Goal: Check status: Check status

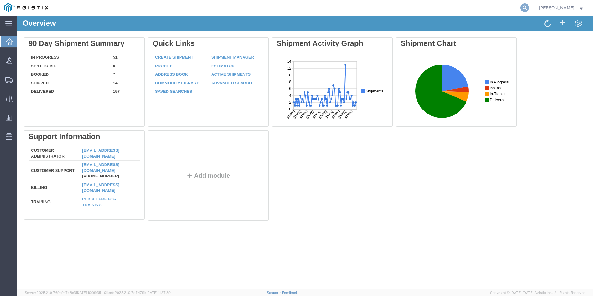
click at [525, 5] on icon at bounding box center [524, 7] width 9 height 9
type input "g"
click at [524, 5] on icon at bounding box center [524, 7] width 9 height 9
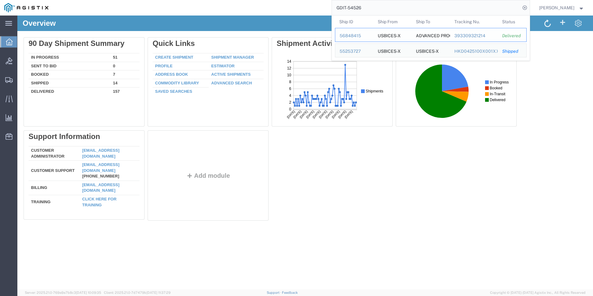
click at [350, 36] on div "56848415" at bounding box center [353, 36] width 29 height 7
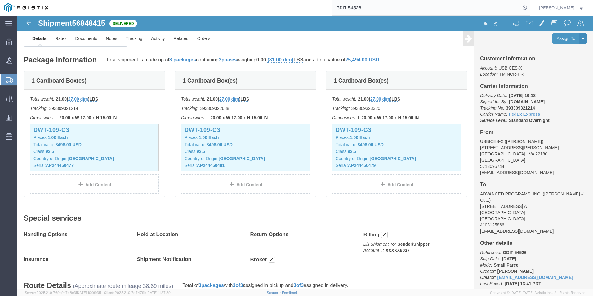
scroll to position [124, 0]
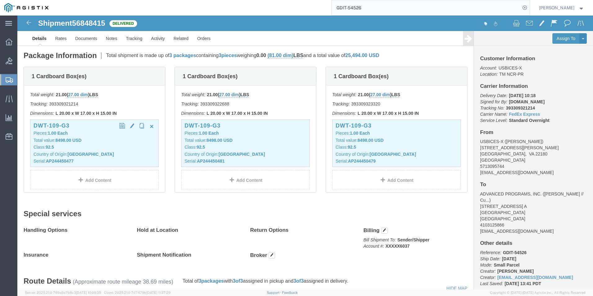
click p "Country of Origin: United States"
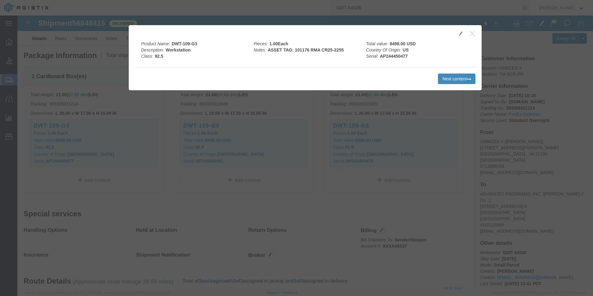
click button "Next content"
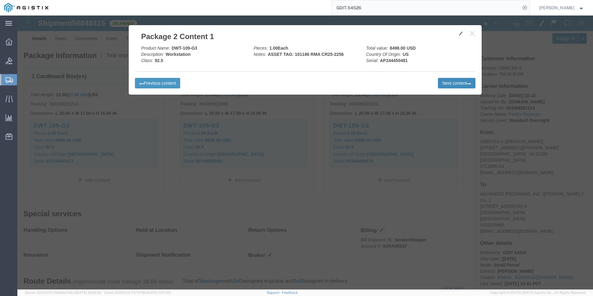
click button "Next content"
click button "button"
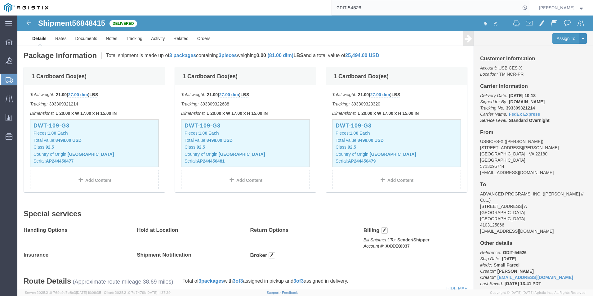
click at [381, 4] on input "GDIT-54526" at bounding box center [426, 7] width 188 height 15
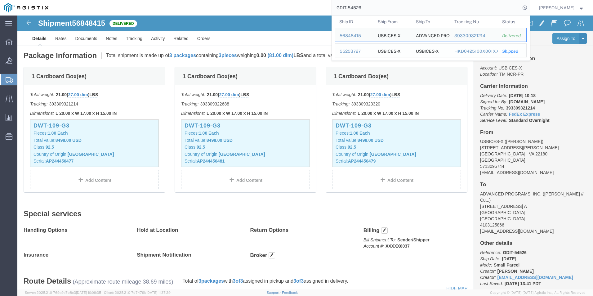
click at [349, 52] on div "55253727" at bounding box center [353, 51] width 29 height 7
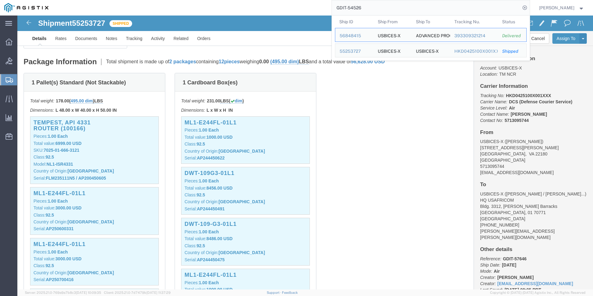
click at [376, 6] on input "GDIT-54526" at bounding box center [426, 7] width 188 height 15
click at [354, 35] on div "56848415" at bounding box center [353, 36] width 29 height 7
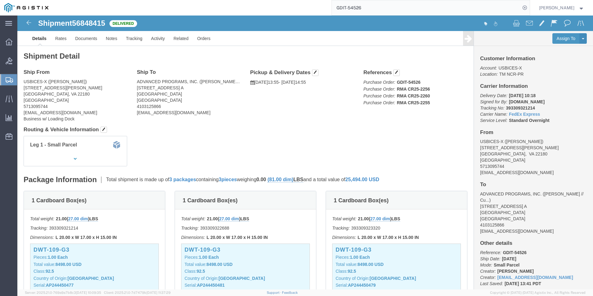
click at [409, 5] on input "GDIT-54526" at bounding box center [426, 7] width 188 height 15
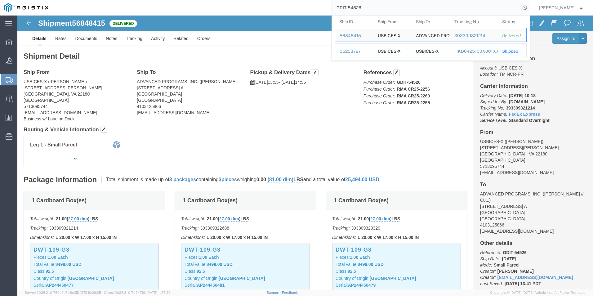
click at [344, 53] on div "55253727" at bounding box center [353, 51] width 29 height 7
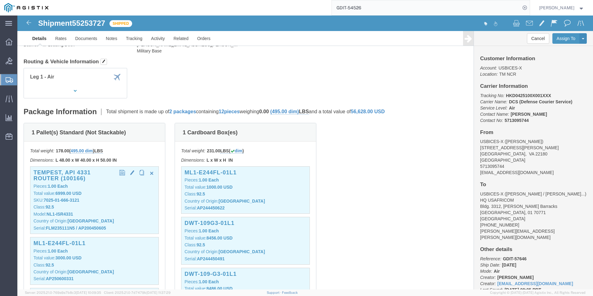
scroll to position [93, 0]
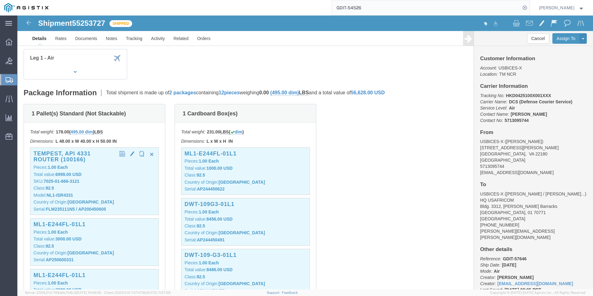
click div "TEMPEST, API 4331 Router (100166) Pieces: 1.00 Each Total value: 6999.00 USD SK…"
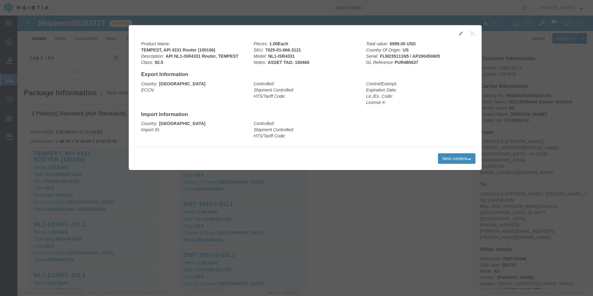
click button "Next content"
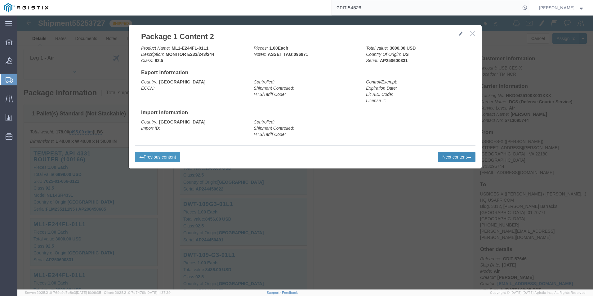
click button "Next content"
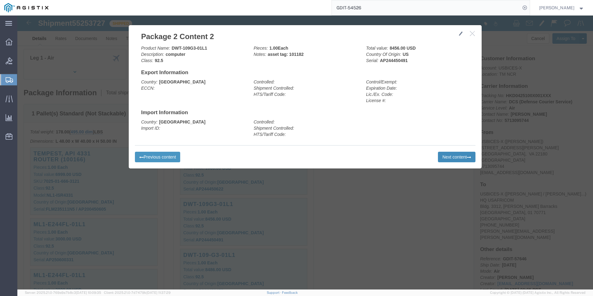
click icon
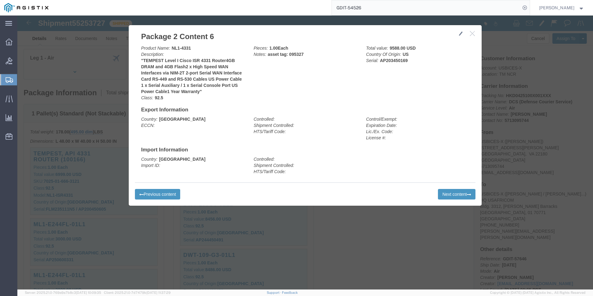
click div "Country: Germany Import ID: Controlled: Shipment Controlled: HTS/Tariff Code:"
click button "Next content"
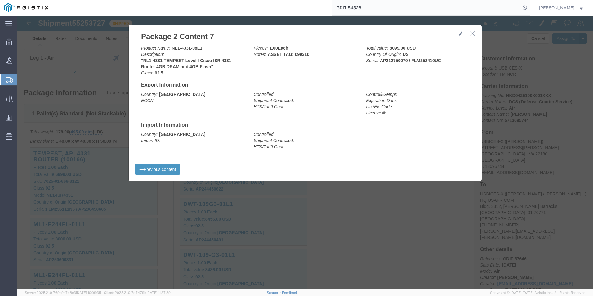
click icon "button"
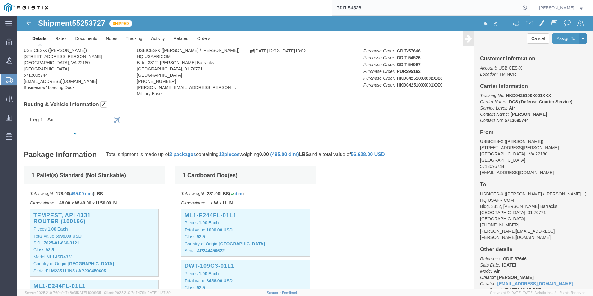
scroll to position [31, 0]
click at [371, 11] on input "GDIT-54526" at bounding box center [426, 7] width 188 height 15
click at [523, 8] on icon at bounding box center [524, 7] width 9 height 9
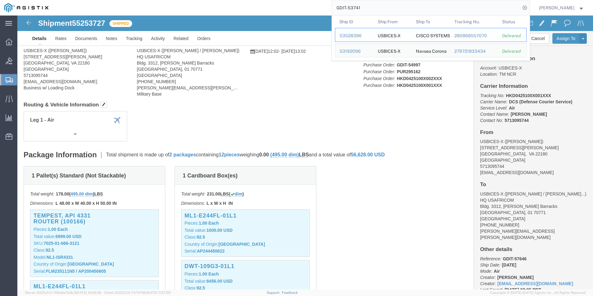
click at [351, 37] on div "53528396" at bounding box center [353, 36] width 29 height 7
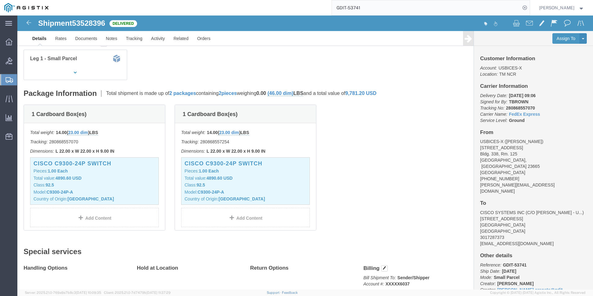
scroll to position [124, 0]
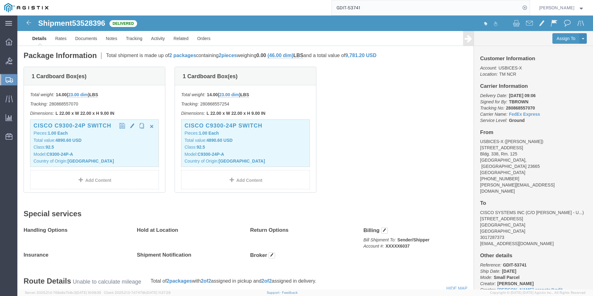
click p "Model: C9300-24P-A"
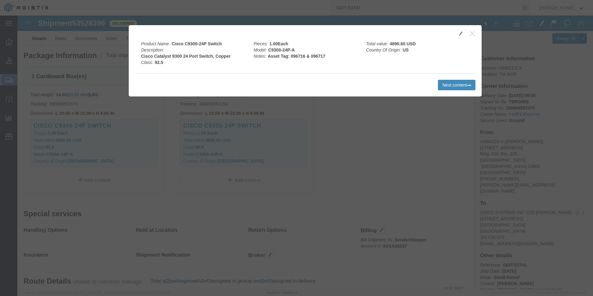
click button "Next content"
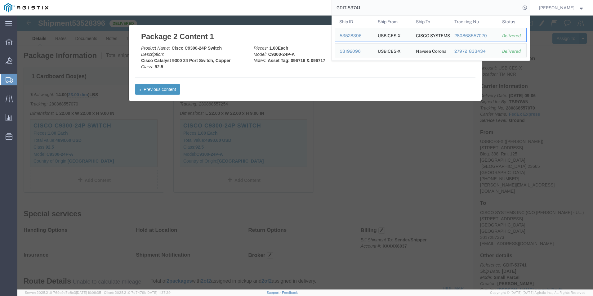
click at [394, 6] on input "GDIT-53741" at bounding box center [426, 7] width 188 height 15
click at [349, 50] on div "53192096" at bounding box center [353, 51] width 29 height 7
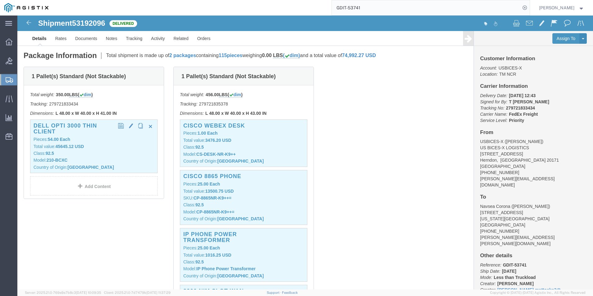
click div "Dell OPTI 3000 Thin Client Pieces: 54.00 Each Total value: 45645.12 USD Class: …"
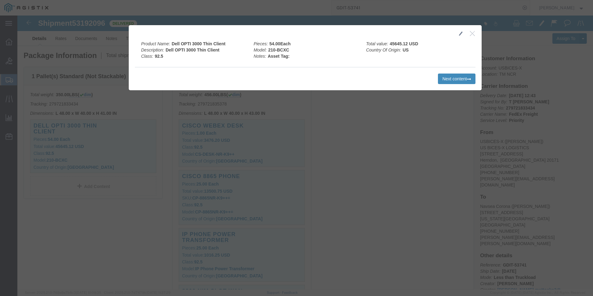
click button "Next content"
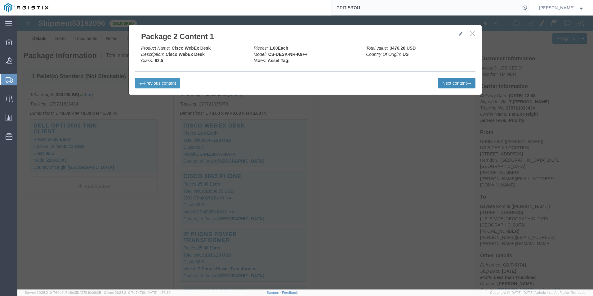
click button "Next content"
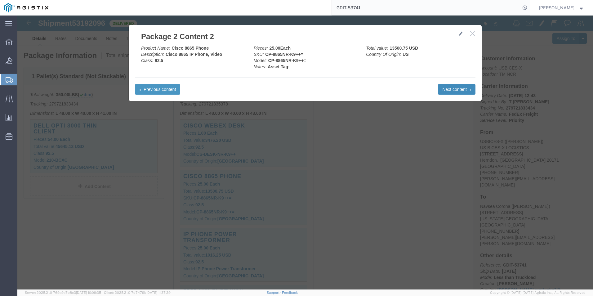
click button "Next content"
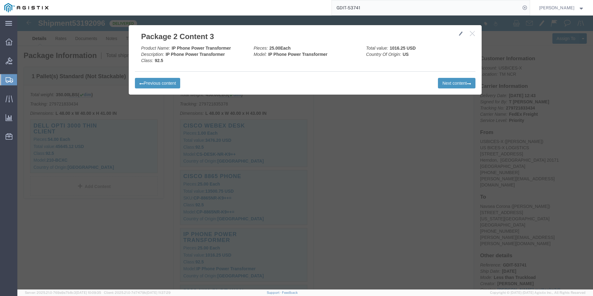
click div "Previous content Next content"
click button "Next content"
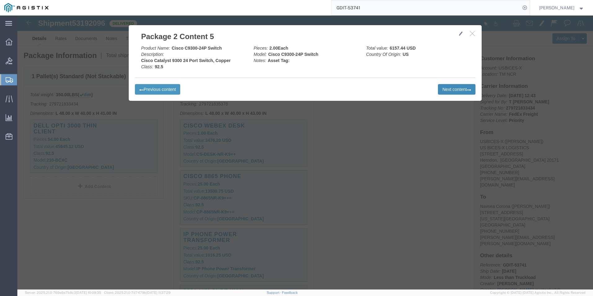
click button "Next content"
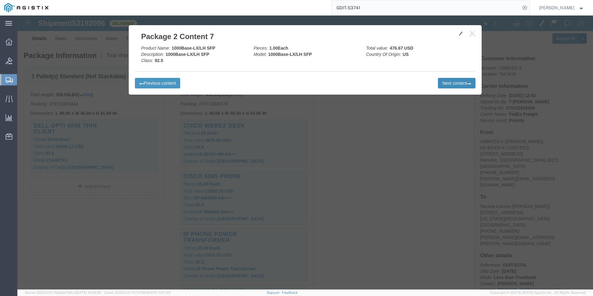
click button "Next content"
click icon "button"
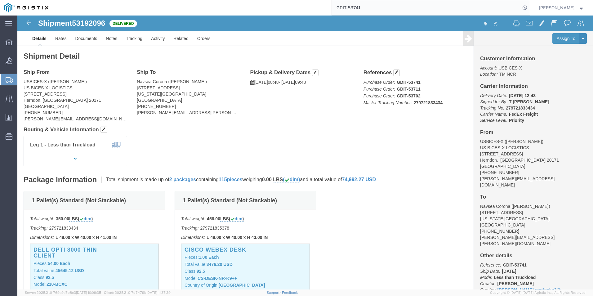
click at [369, 12] on input "GDIT-53741" at bounding box center [426, 7] width 188 height 15
click at [522, 7] on icon at bounding box center [524, 7] width 9 height 9
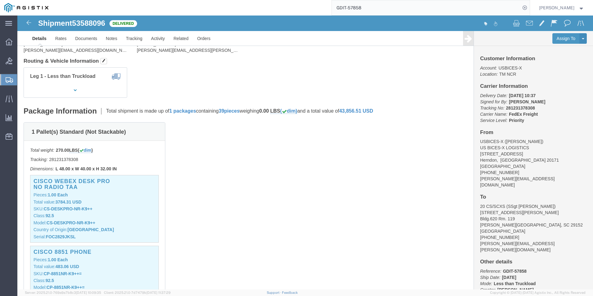
scroll to position [93, 0]
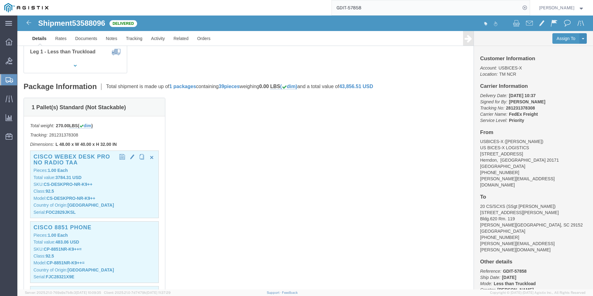
click p "Class: 92.5"
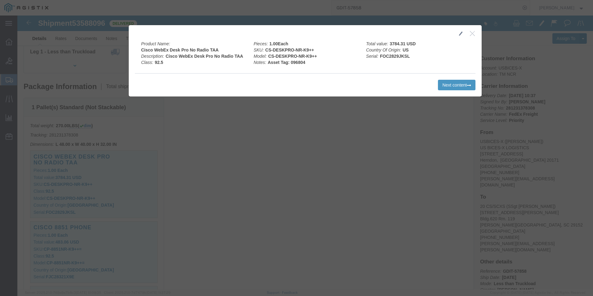
click div "Previous content Next content"
click button "Next content"
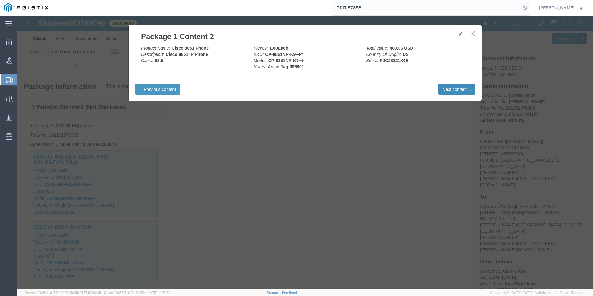
click button "Next content"
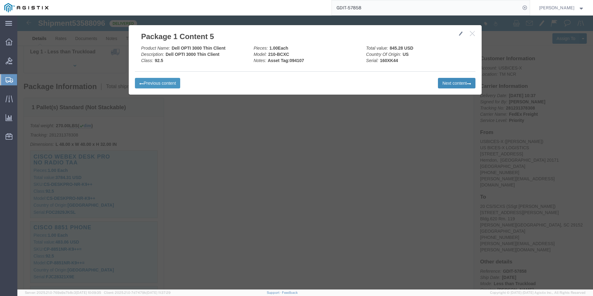
click button "Next content"
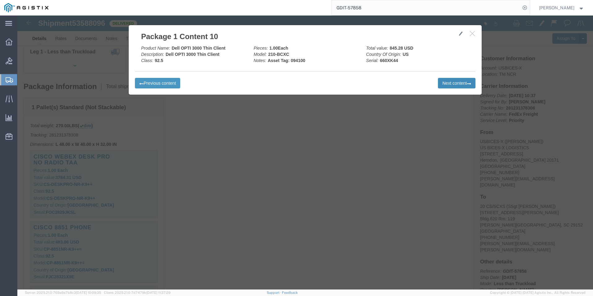
click button "Next content"
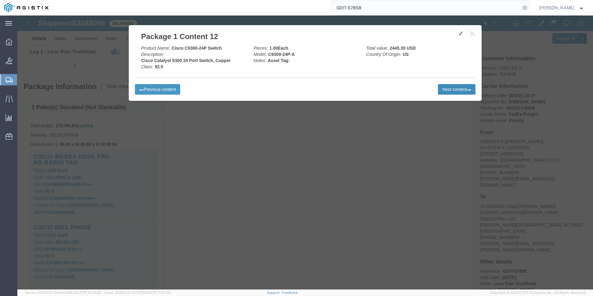
click button "Next content"
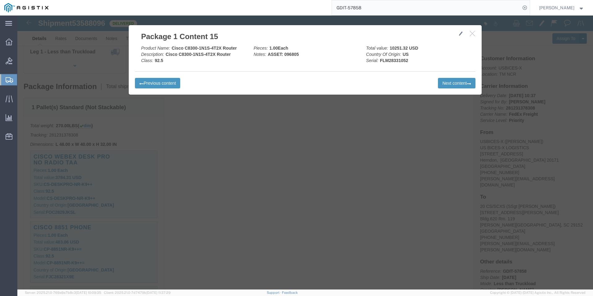
click icon "button"
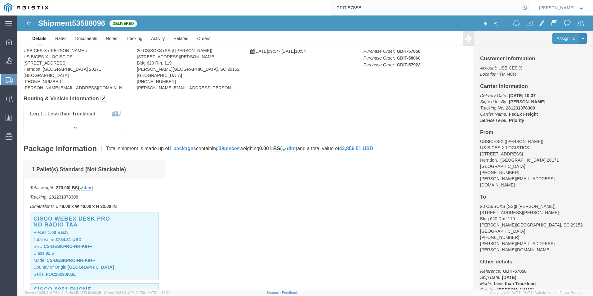
scroll to position [0, 0]
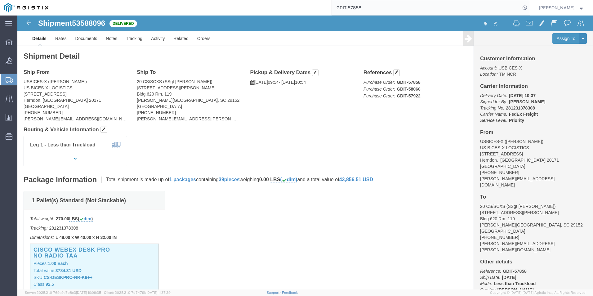
click at [372, 10] on input "GDIT-57858" at bounding box center [426, 7] width 188 height 15
type input "G"
click at [523, 8] on icon at bounding box center [524, 7] width 9 height 9
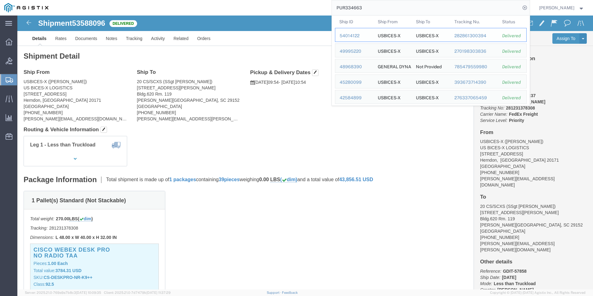
click at [351, 36] on div "54014122" at bounding box center [353, 36] width 29 height 7
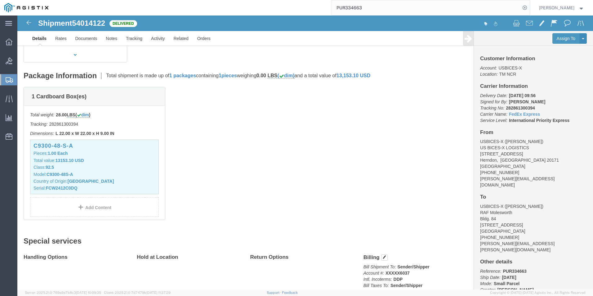
scroll to position [124, 0]
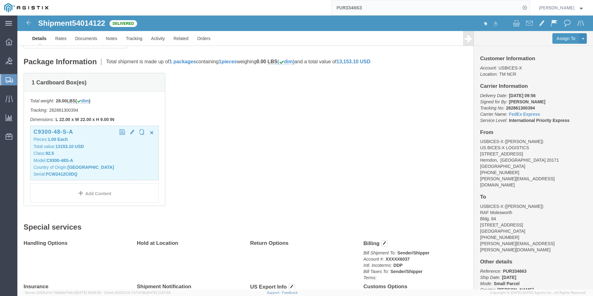
click div "C9300-48-S-A Pieces: 1.00 Each Total value: 13153.10 USD Class: 92.5 Model: C93…"
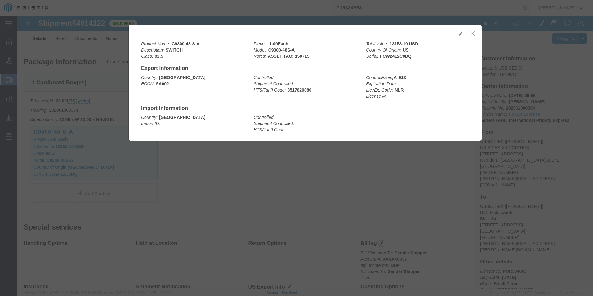
click icon "button"
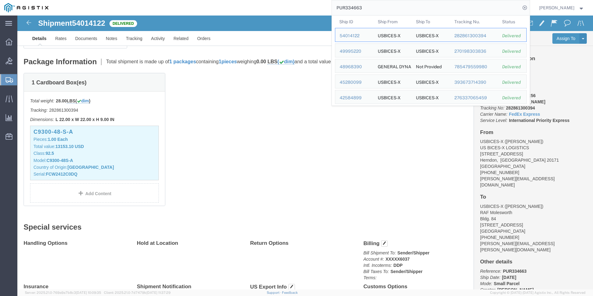
click at [383, 10] on input "PUR334663" at bounding box center [426, 7] width 188 height 15
click at [349, 50] on div "49995220" at bounding box center [353, 51] width 29 height 7
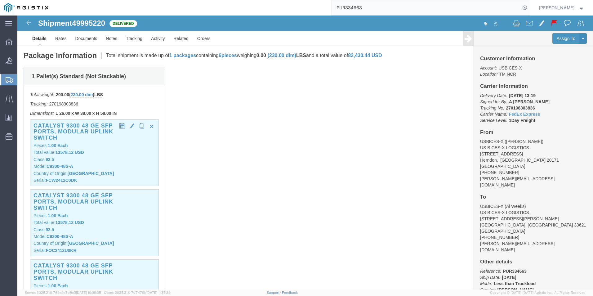
click p "Class: 92.5"
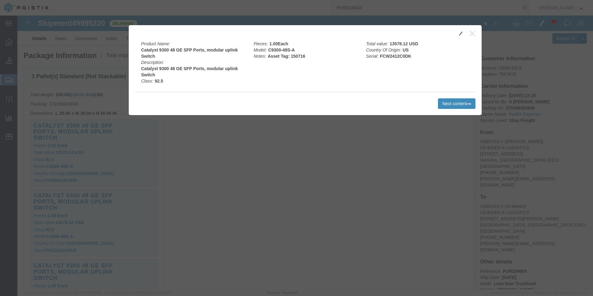
click button "Next content"
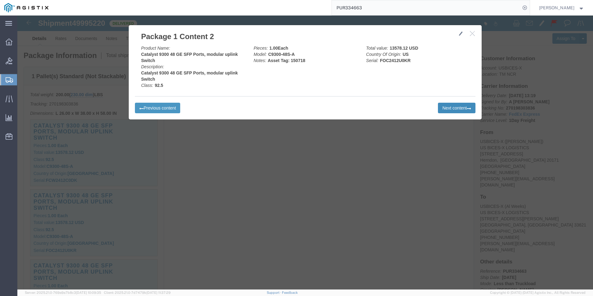
click button "Next content"
click button "button"
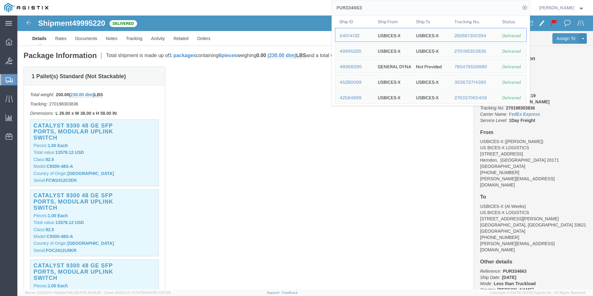
click at [411, 4] on input "PUR334663" at bounding box center [426, 7] width 188 height 15
click at [353, 65] on div "48968390" at bounding box center [353, 67] width 29 height 7
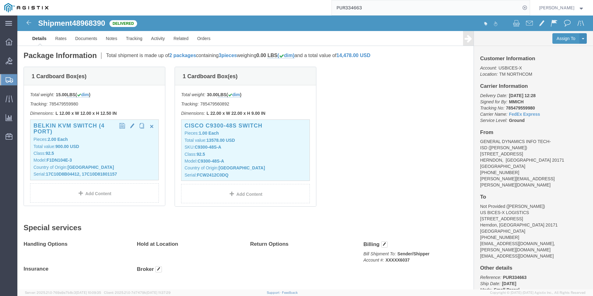
click p "Class: 92.5"
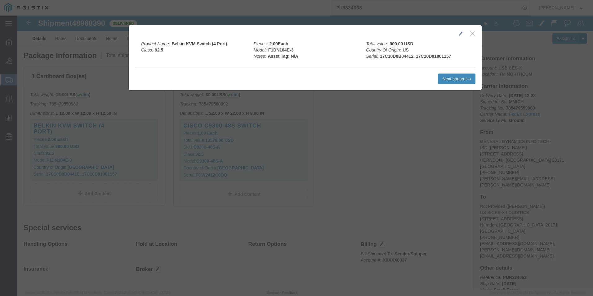
click button "Next content"
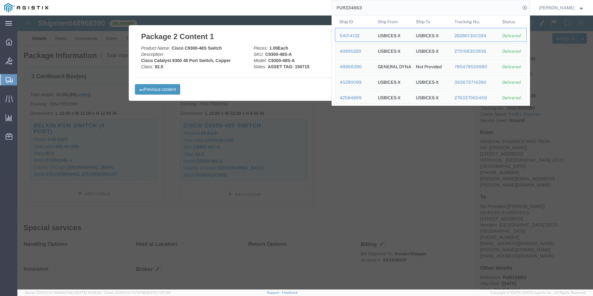
click at [452, 6] on input "PUR334663" at bounding box center [426, 7] width 188 height 15
click at [350, 82] on div "45280099" at bounding box center [353, 82] width 29 height 7
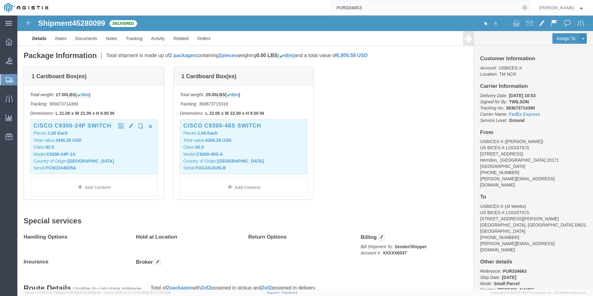
click p "Model: C9300-24P-1A"
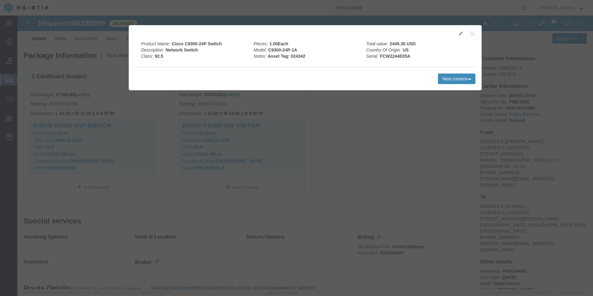
click button "Next content"
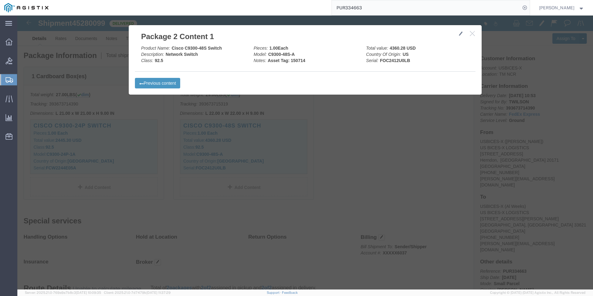
click button "button"
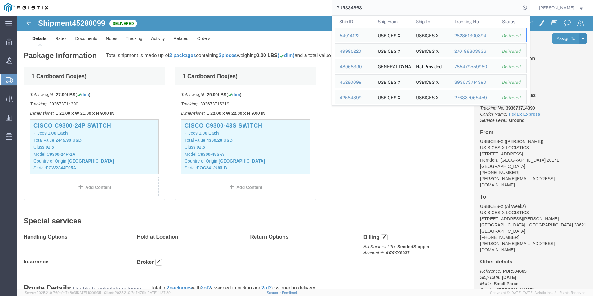
click at [391, 8] on input "PUR334663" at bounding box center [426, 7] width 188 height 15
click at [342, 97] on div "42584899" at bounding box center [353, 98] width 29 height 7
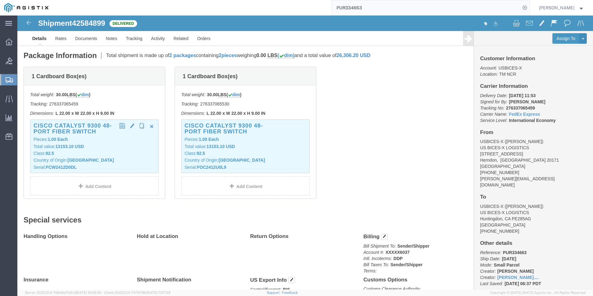
click p "Country of Origin: United States"
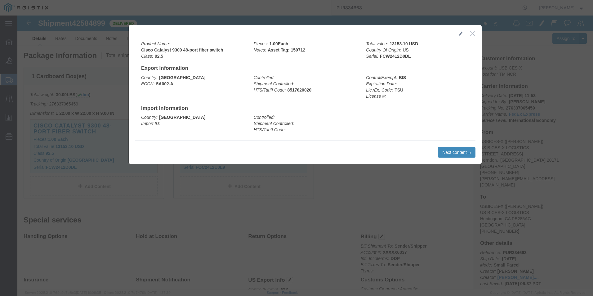
click button "Next content"
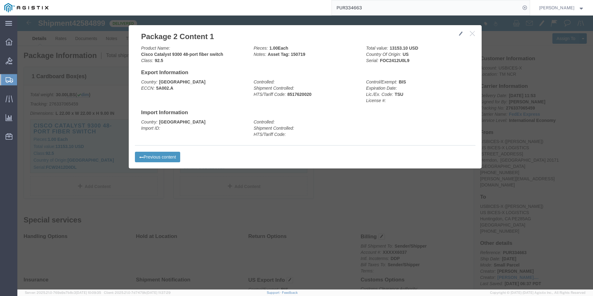
click icon "button"
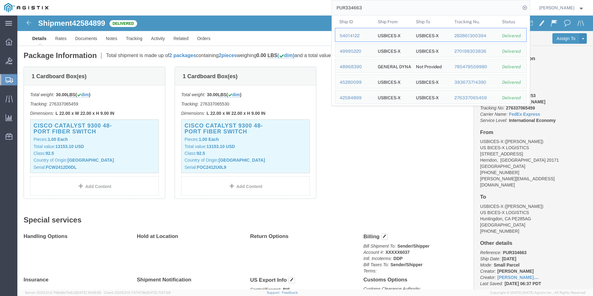
click at [485, 8] on input "PUR334663" at bounding box center [426, 7] width 188 height 15
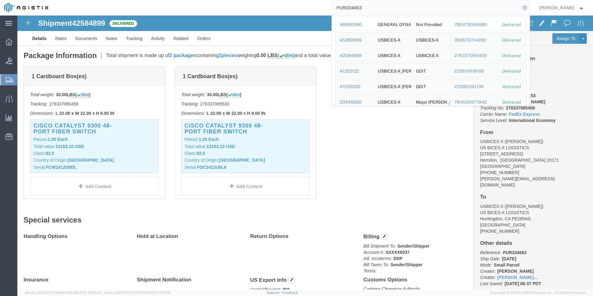
scroll to position [48, 0]
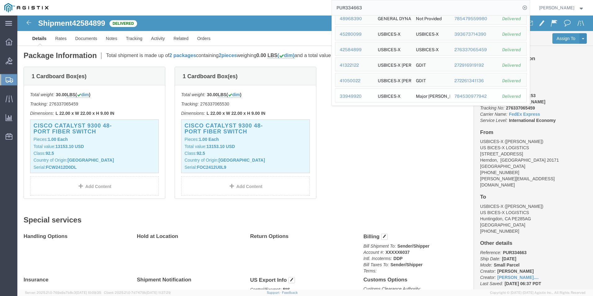
click at [351, 96] on div "33949920" at bounding box center [353, 96] width 29 height 7
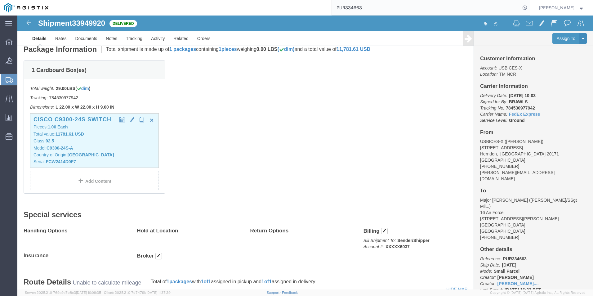
click p "Model: C9300-24S-A"
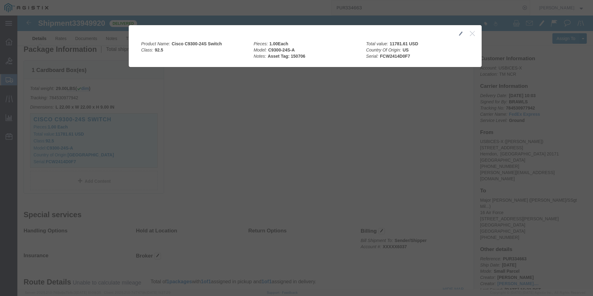
click icon "button"
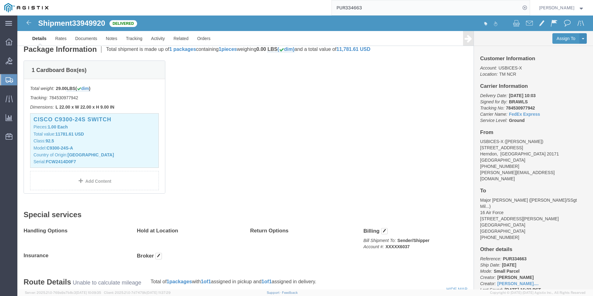
click at [424, 7] on input "PUR334663" at bounding box center [426, 7] width 188 height 15
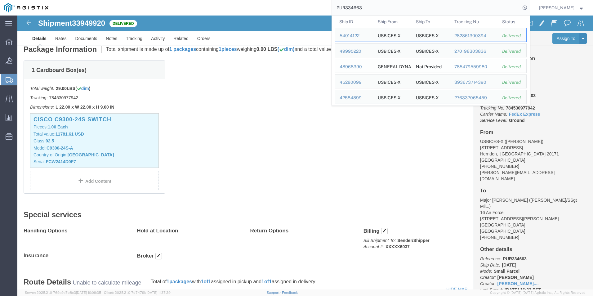
scroll to position [48, 0]
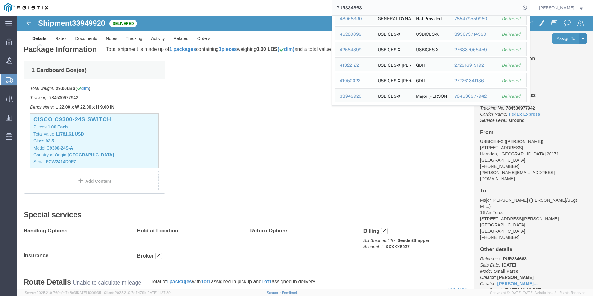
click at [348, 80] on div "41050022" at bounding box center [353, 80] width 29 height 7
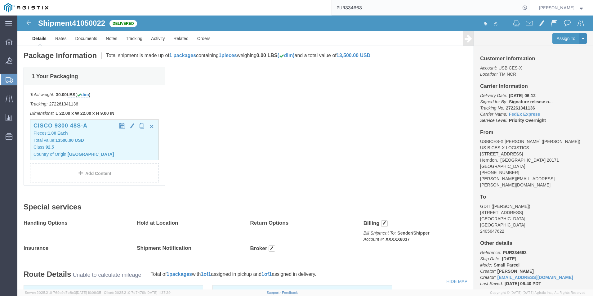
click p "Class: 92.5"
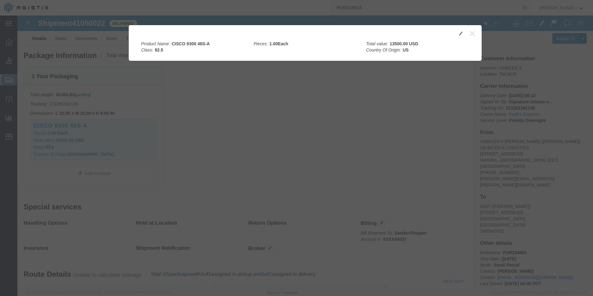
click icon "button"
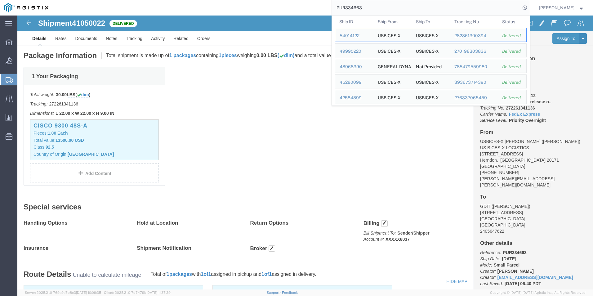
click at [368, 6] on input "PUR334663" at bounding box center [426, 7] width 188 height 15
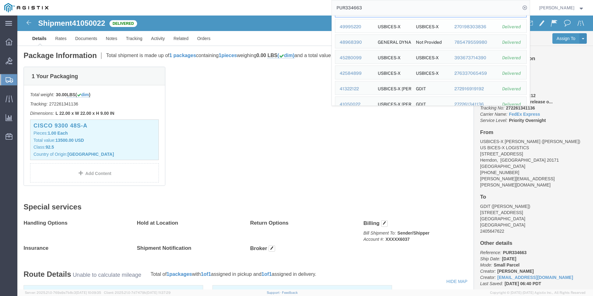
scroll to position [48, 0]
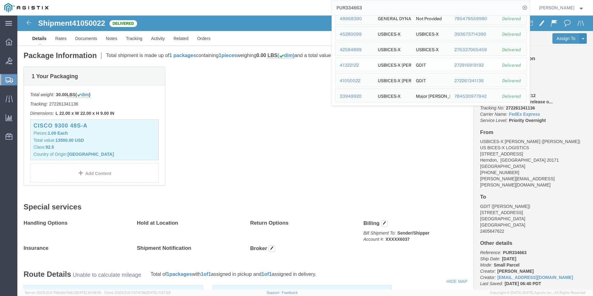
click at [350, 65] on div "41322122" at bounding box center [353, 65] width 29 height 7
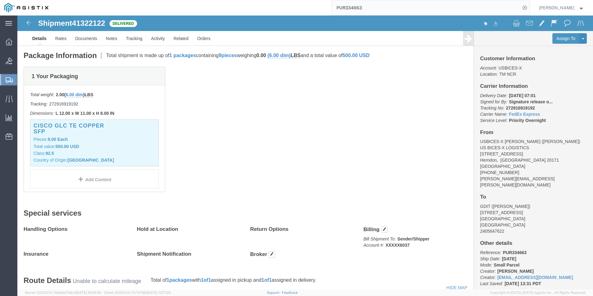
click at [373, 7] on input "PUR334663" at bounding box center [426, 7] width 188 height 15
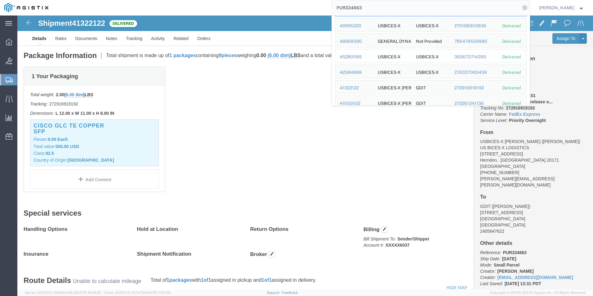
scroll to position [48, 0]
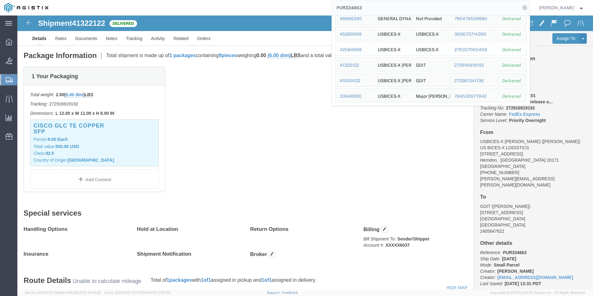
click at [352, 48] on div "42584899" at bounding box center [353, 49] width 29 height 7
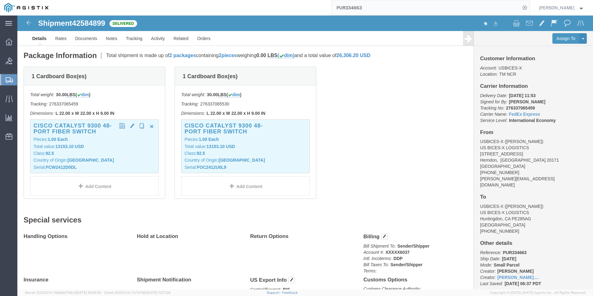
click p "Class: 92.5"
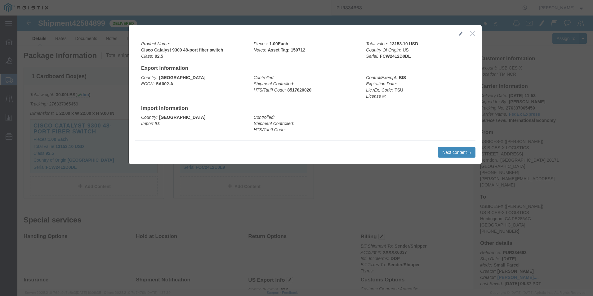
click button "Next content"
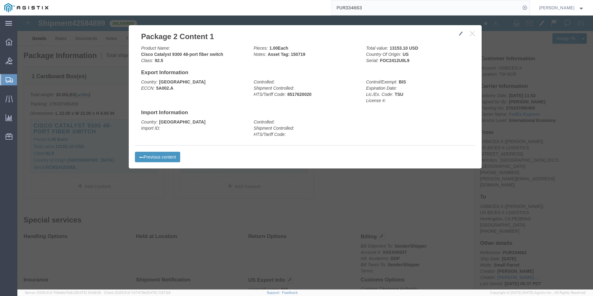
click icon "button"
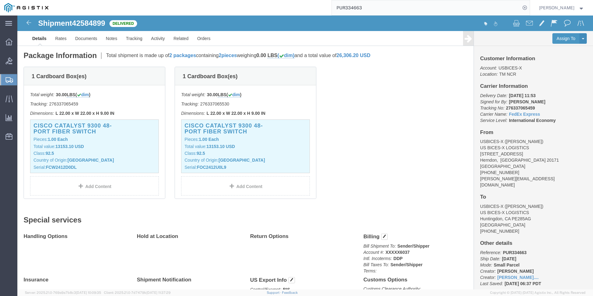
click link "Details"
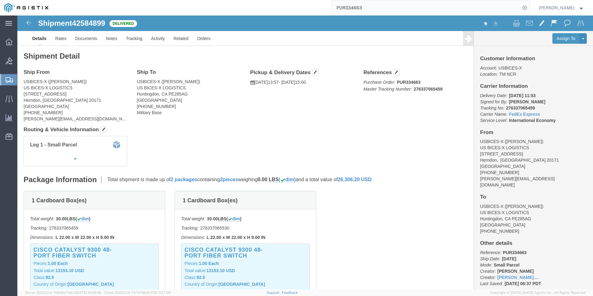
click at [379, 8] on input "PUR334663" at bounding box center [426, 7] width 188 height 15
click at [523, 9] on icon at bounding box center [524, 7] width 9 height 9
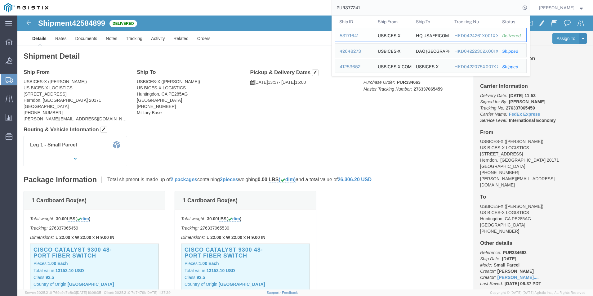
click at [346, 36] on div "53171641" at bounding box center [353, 36] width 29 height 7
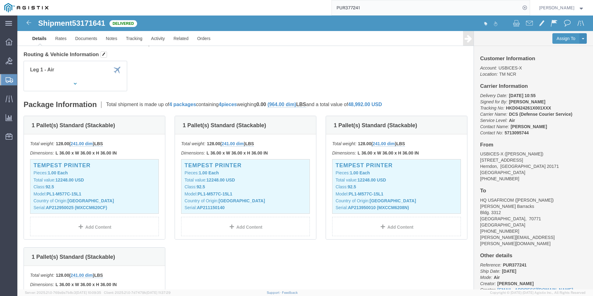
scroll to position [124, 0]
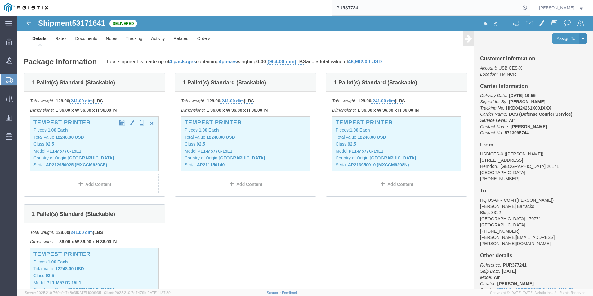
click p "Class: 92.5"
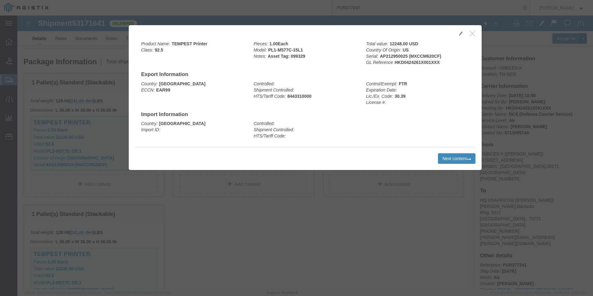
click button "Next content"
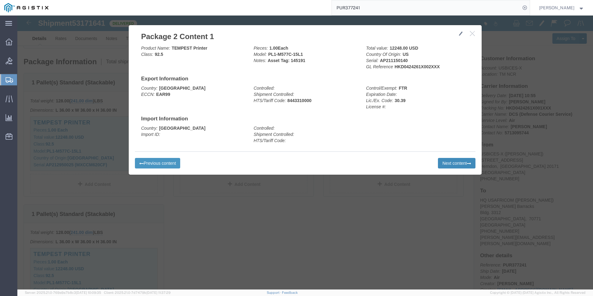
click button "Next content"
click div "Previous content Next content"
click icon "button"
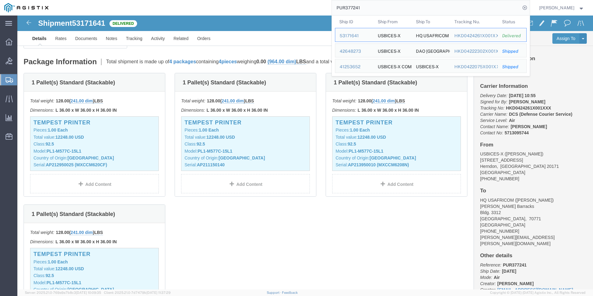
click at [429, 8] on input "PUR377241" at bounding box center [426, 7] width 188 height 15
click at [352, 51] on div "42648273" at bounding box center [353, 51] width 29 height 7
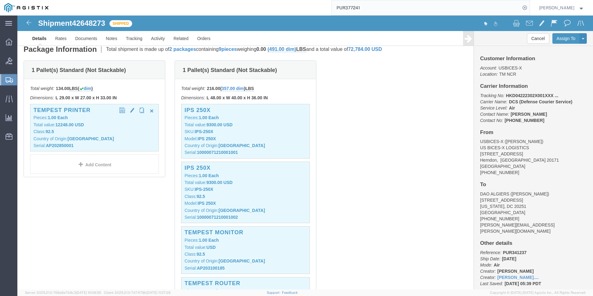
click p "Class: 92.5"
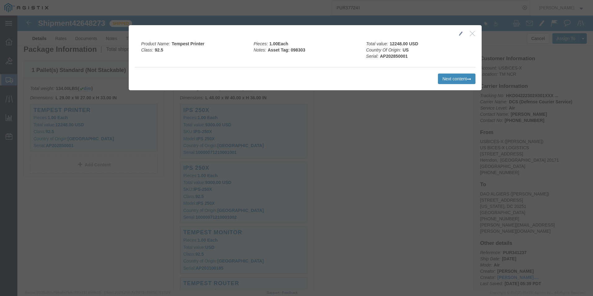
click button "Next content"
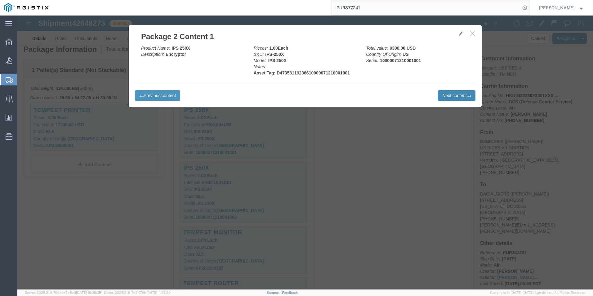
click button "Next content"
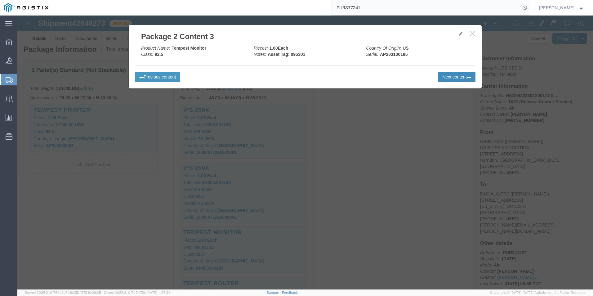
click button "Next content"
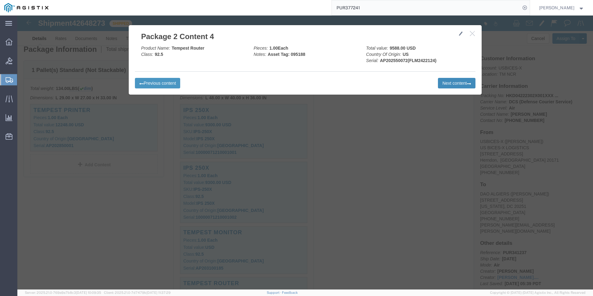
click button "Next content"
click div "Previous content Next content"
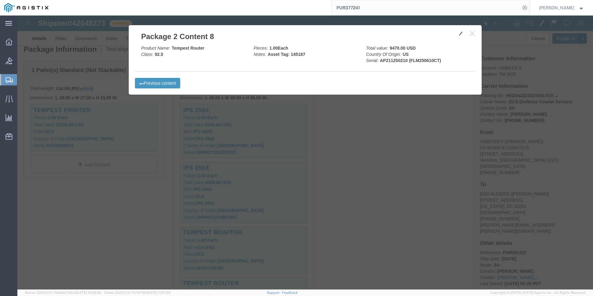
click div "Previous content Next content"
drag, startPoint x: 437, startPoint y: 70, endPoint x: 456, endPoint y: 17, distance: 56.6
click button "button"
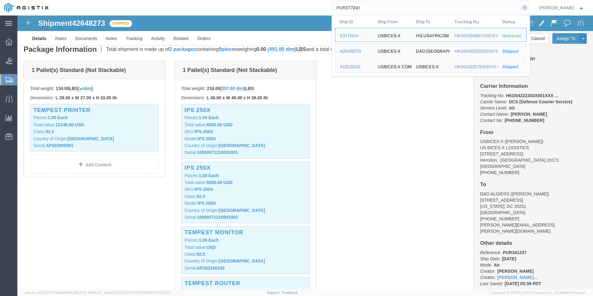
click at [428, 10] on input "PUR377241" at bounding box center [426, 7] width 188 height 15
drag, startPoint x: 353, startPoint y: 66, endPoint x: 336, endPoint y: 51, distance: 23.5
click at [353, 66] on div "41253652" at bounding box center [353, 67] width 29 height 7
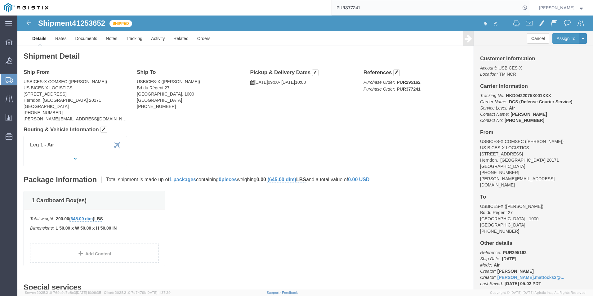
click at [378, 6] on input "PUR377241" at bounding box center [426, 7] width 188 height 15
type input "PUR396629"
click at [525, 8] on icon at bounding box center [524, 7] width 9 height 9
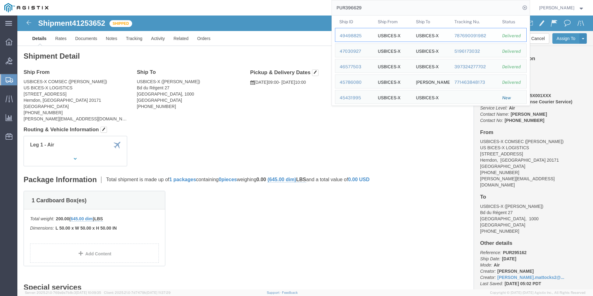
click at [355, 38] on div "49498825" at bounding box center [353, 36] width 29 height 7
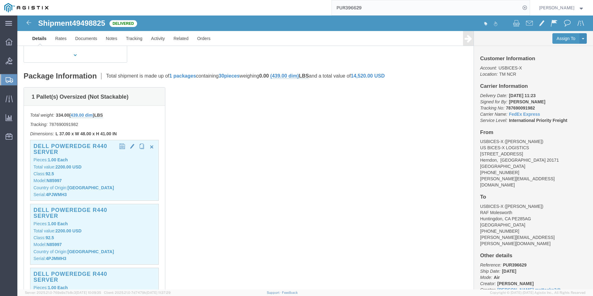
scroll to position [124, 0]
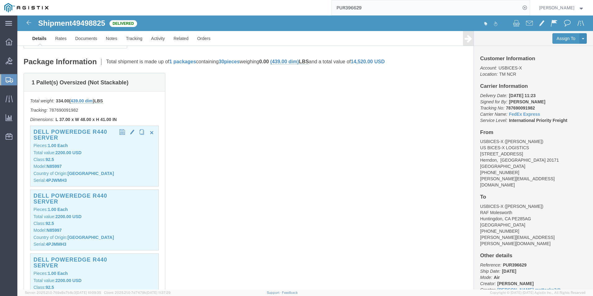
click p "Class: 92.5"
